Goal: Use online tool/utility

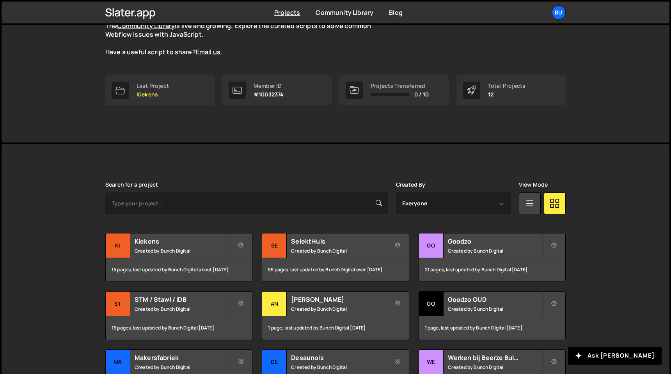
scroll to position [111, 0]
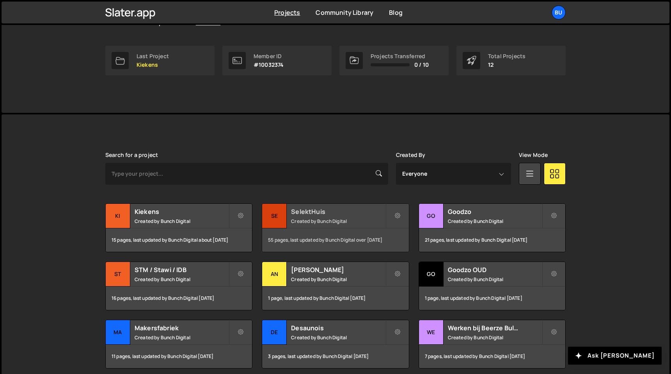
click at [325, 215] on h2 "SelektHuis" at bounding box center [338, 211] width 94 height 9
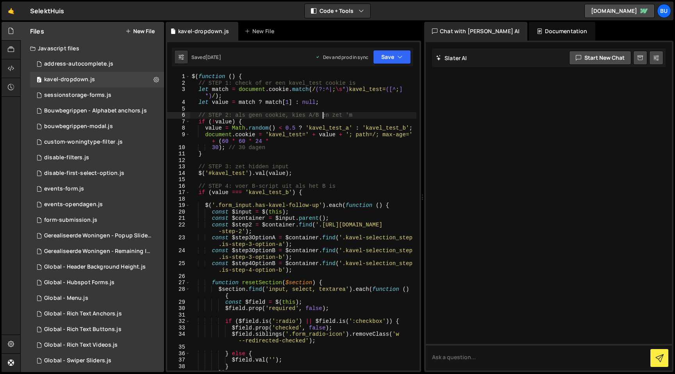
click at [324, 114] on div "$ ( function ( ) { // STEP 1: check of er een kavel_test cookie is let match = …" at bounding box center [303, 228] width 226 height 310
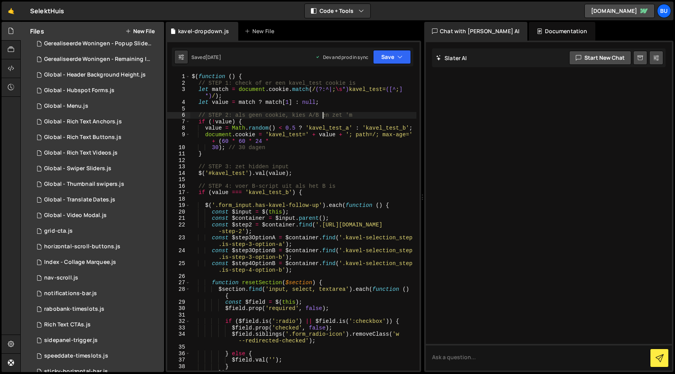
scroll to position [270, 0]
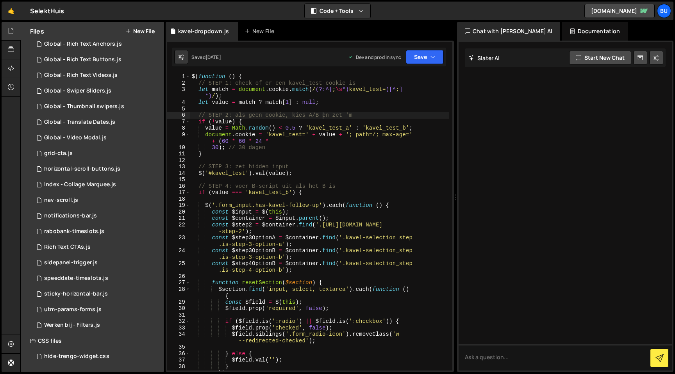
drag, startPoint x: 423, startPoint y: 217, endPoint x: 452, endPoint y: 216, distance: 28.5
click at [452, 216] on div "Files New File Javascript files 1 address-autocomplete.js 0 2 kavel-dropdown.js…" at bounding box center [347, 197] width 654 height 351
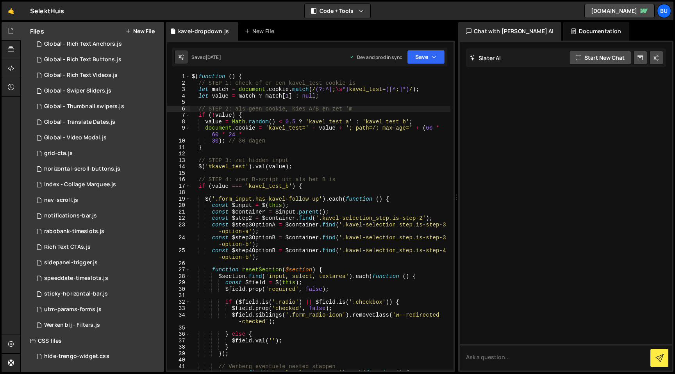
click at [366, 183] on div "$ ( function ( ) { // STEP 1: check of er een kavel_test cookie is let match = …" at bounding box center [320, 228] width 260 height 310
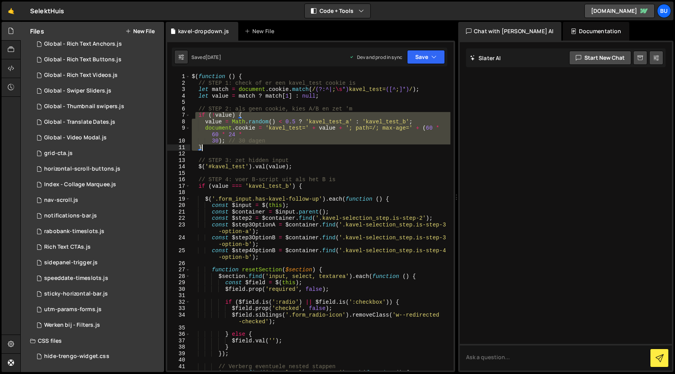
drag, startPoint x: 196, startPoint y: 114, endPoint x: 222, endPoint y: 146, distance: 40.5
click at [222, 146] on div "$ ( function ( ) { // STEP 1: check of er een kavel_test cookie is let match = …" at bounding box center [320, 228] width 260 height 310
type textarea "30); // 30 dagen }"
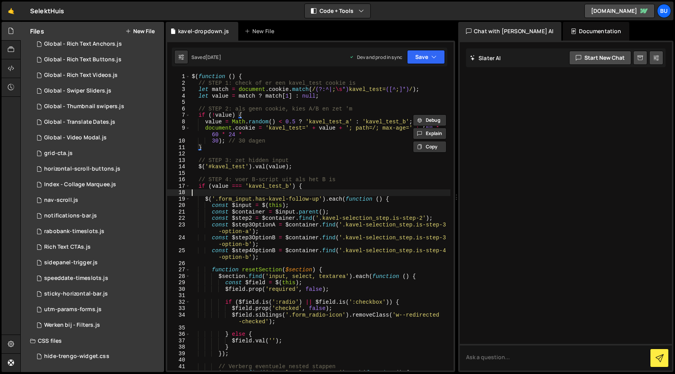
click at [322, 194] on div "$ ( function ( ) { // STEP 1: check of er een kavel_test cookie is let match = …" at bounding box center [320, 228] width 260 height 310
click at [326, 185] on div "$ ( function ( ) { // STEP 1: check of er een kavel_test cookie is let match = …" at bounding box center [320, 228] width 260 height 310
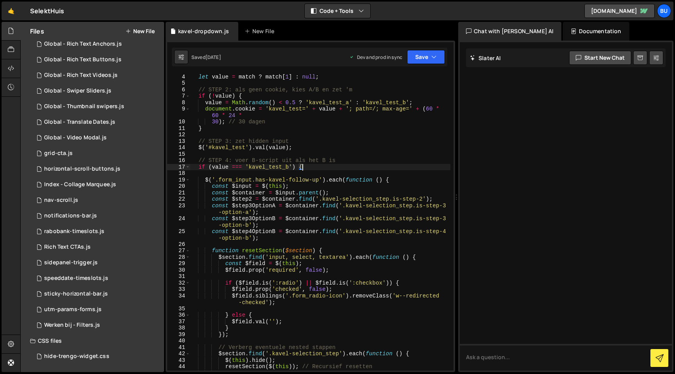
scroll to position [0, 0]
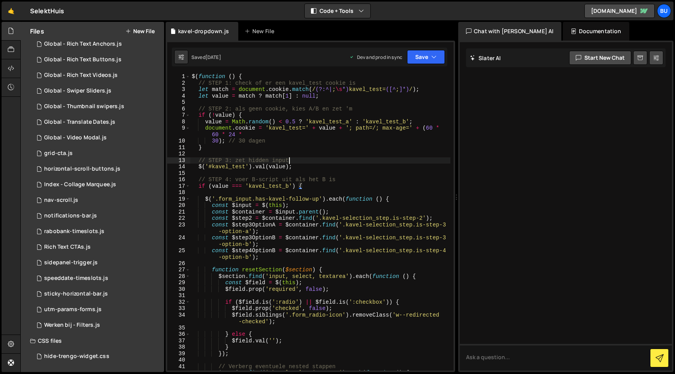
click at [333, 158] on div "$ ( function ( ) { // STEP 1: check of er een kavel_test cookie is let match = …" at bounding box center [320, 228] width 260 height 310
type textarea "// STEP 3: zet hidden input"
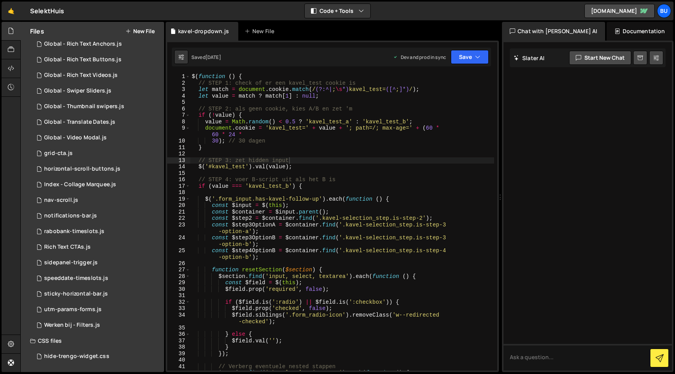
drag, startPoint x: 456, startPoint y: 181, endPoint x: 495, endPoint y: 180, distance: 39.8
click at [495, 180] on div "Files New File Javascript files 1 address-autocomplete.js 0 2 kavel-dropdown.js…" at bounding box center [347, 197] width 654 height 351
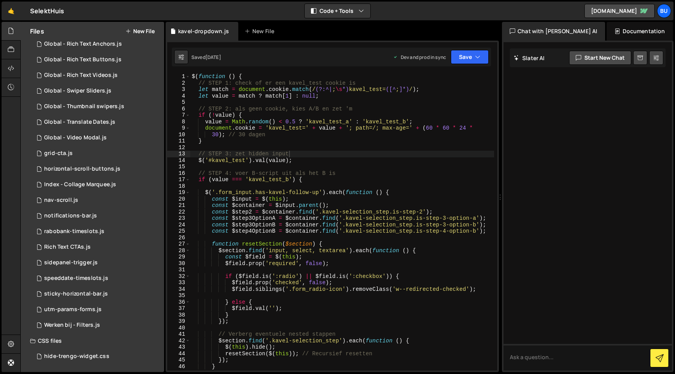
click at [324, 184] on div "$ ( function ( ) { // STEP 1: check of er een kavel_test cookie is let match = …" at bounding box center [342, 228] width 304 height 310
click at [317, 181] on div "$ ( function ( ) { // STEP 1: check of er een kavel_test cookie is let match = …" at bounding box center [342, 228] width 304 height 310
type textarea "if (value === 'kavel_test_b') {"
click at [269, 177] on div "$ ( function ( ) { // STEP 1: check of er een kavel_test cookie is let match = …" at bounding box center [342, 228] width 304 height 310
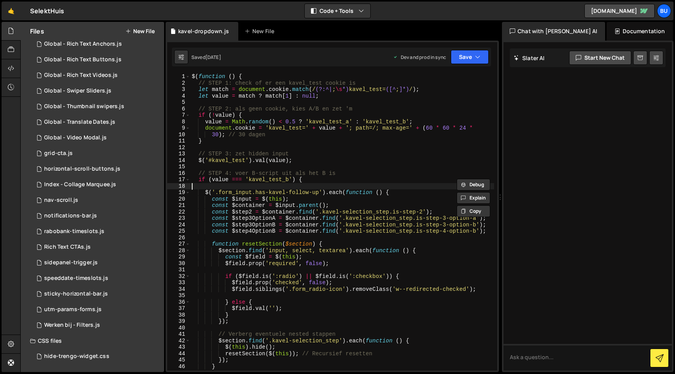
click at [256, 189] on div "$ ( function ( ) { // STEP 1: check of er een kavel_test cookie is let match = …" at bounding box center [342, 228] width 304 height 310
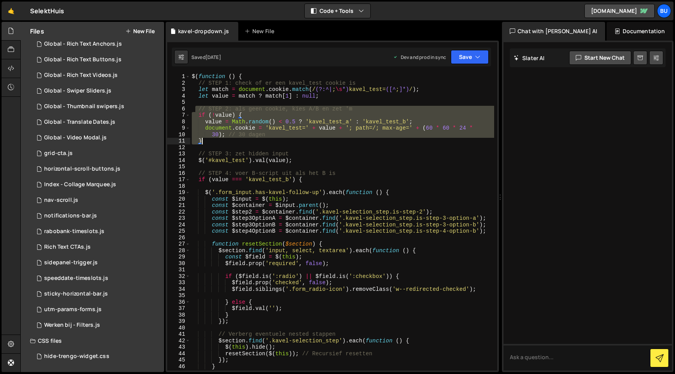
drag, startPoint x: 195, startPoint y: 112, endPoint x: 218, endPoint y: 143, distance: 39.0
click at [218, 143] on div "$ ( function ( ) { // STEP 1: check of er een kavel_test cookie is let match = …" at bounding box center [342, 228] width 304 height 310
click at [218, 143] on div "$ ( function ( ) { // STEP 1: check of er een kavel_test cookie is let match = …" at bounding box center [342, 221] width 304 height 297
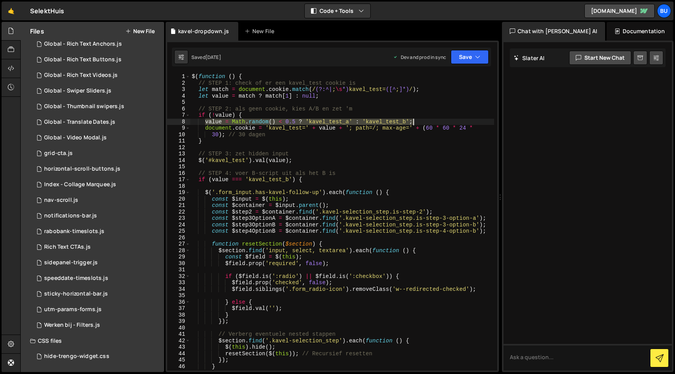
drag, startPoint x: 206, startPoint y: 122, endPoint x: 422, endPoint y: 124, distance: 216.7
click at [422, 124] on div "$ ( function ( ) { // STEP 1: check of er een kavel_test cookie is let match = …" at bounding box center [342, 228] width 304 height 310
click at [288, 135] on div "$ ( function ( ) { // STEP 1: check of er een kavel_test cookie is let match = …" at bounding box center [342, 228] width 304 height 310
drag, startPoint x: 229, startPoint y: 120, endPoint x: 272, endPoint y: 120, distance: 42.9
click at [272, 120] on div "$ ( function ( ) { // STEP 1: check of er een kavel_test cookie is let match = …" at bounding box center [342, 228] width 304 height 310
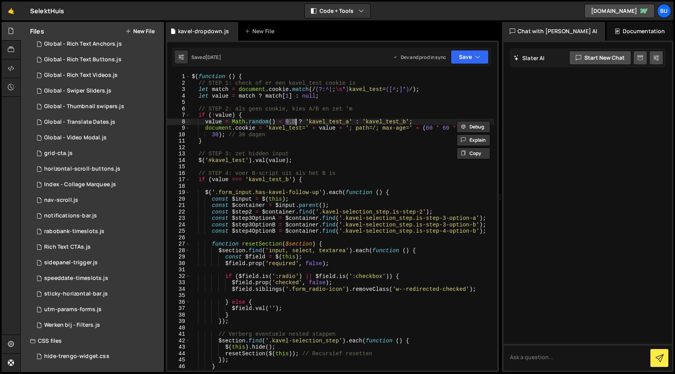
drag, startPoint x: 285, startPoint y: 121, endPoint x: 295, endPoint y: 121, distance: 10.1
click at [295, 121] on div "$ ( function ( ) { // STEP 1: check of er een kavel_test cookie is let match = …" at bounding box center [342, 228] width 304 height 310
drag, startPoint x: 307, startPoint y: 121, endPoint x: 347, endPoint y: 121, distance: 40.6
click at [347, 121] on div "$ ( function ( ) { // STEP 1: check of er een kavel_test cookie is let match = …" at bounding box center [342, 228] width 304 height 310
click at [372, 120] on div "$ ( function ( ) { // STEP 1: check of er een kavel_test cookie is let match = …" at bounding box center [342, 228] width 304 height 310
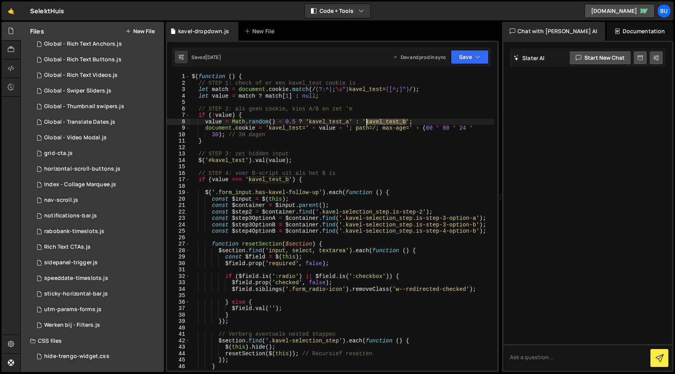
click at [372, 120] on div "$ ( function ( ) { // STEP 1: check of er een kavel_test cookie is let match = …" at bounding box center [342, 228] width 304 height 310
click at [366, 138] on div "$ ( function ( ) { // STEP 1: check of er een kavel_test cookie is let match = …" at bounding box center [342, 228] width 304 height 310
drag, startPoint x: 204, startPoint y: 121, endPoint x: 416, endPoint y: 118, distance: 212.0
click at [416, 118] on div "$ ( function ( ) { // STEP 1: check of er een kavel_test cookie is let match = …" at bounding box center [342, 228] width 304 height 310
click at [391, 123] on div "$ ( function ( ) { // STEP 1: check of er een kavel_test cookie is let match = …" at bounding box center [342, 228] width 304 height 310
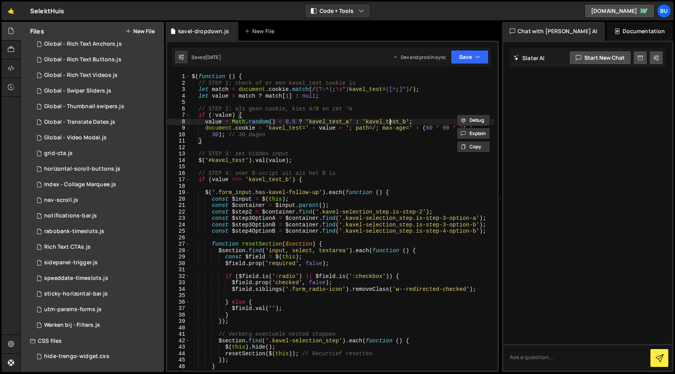
type textarea "value = Math.random() < 0.5 ? 'kavel_test_a' : 'kavel_test_b';"
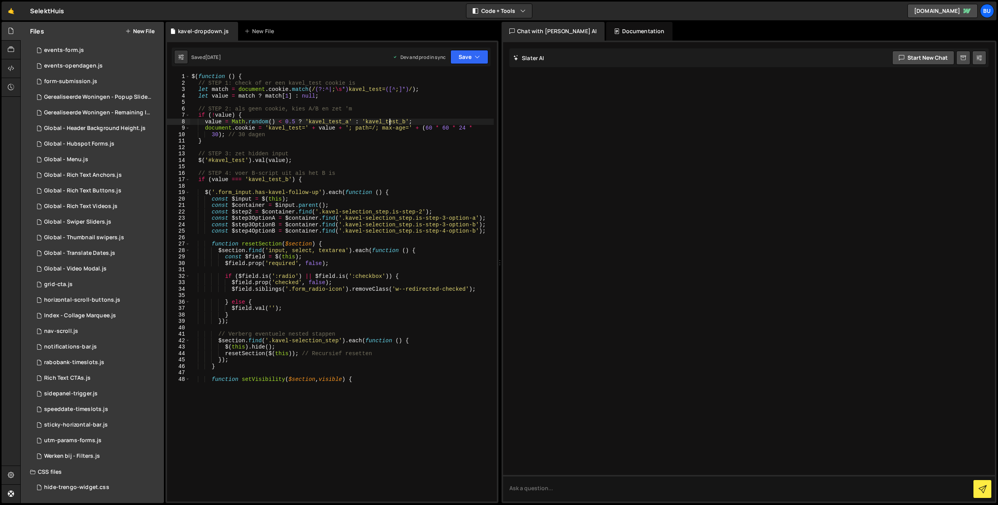
scroll to position [139, 0]
